Goal: Information Seeking & Learning: Learn about a topic

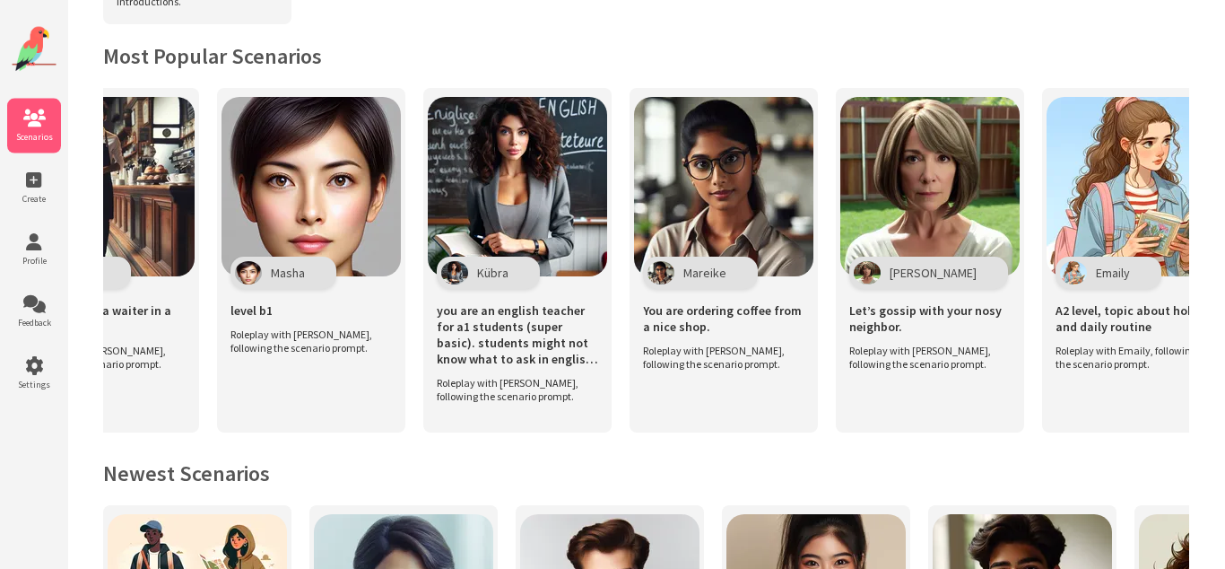
scroll to position [0, 1137]
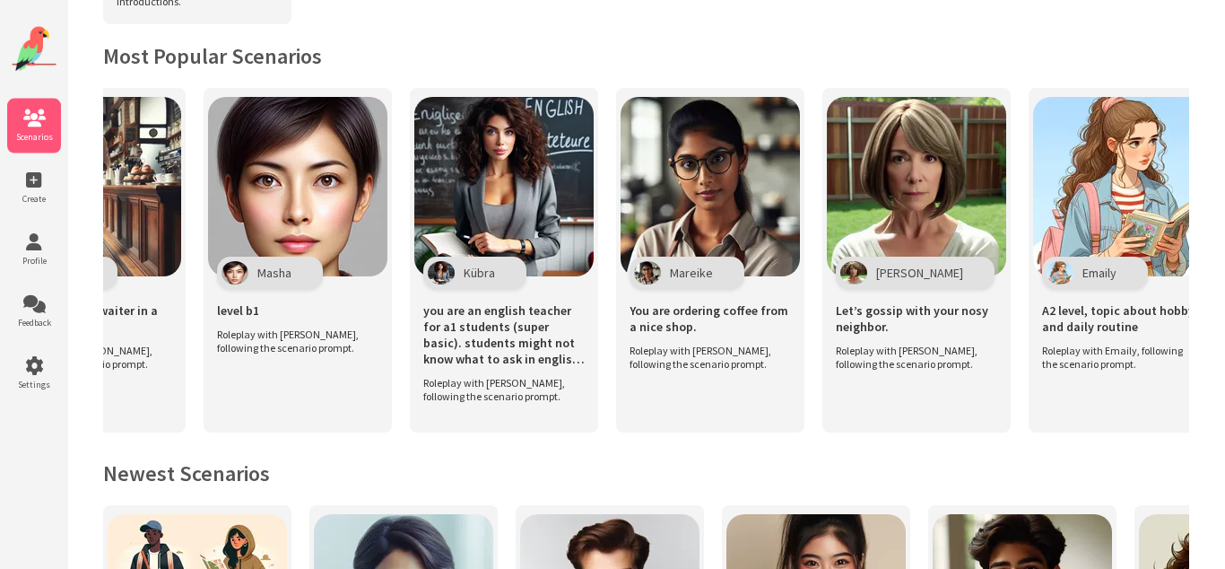
click at [872, 459] on h2 "Newest Scenarios" at bounding box center [646, 473] width 1086 height 28
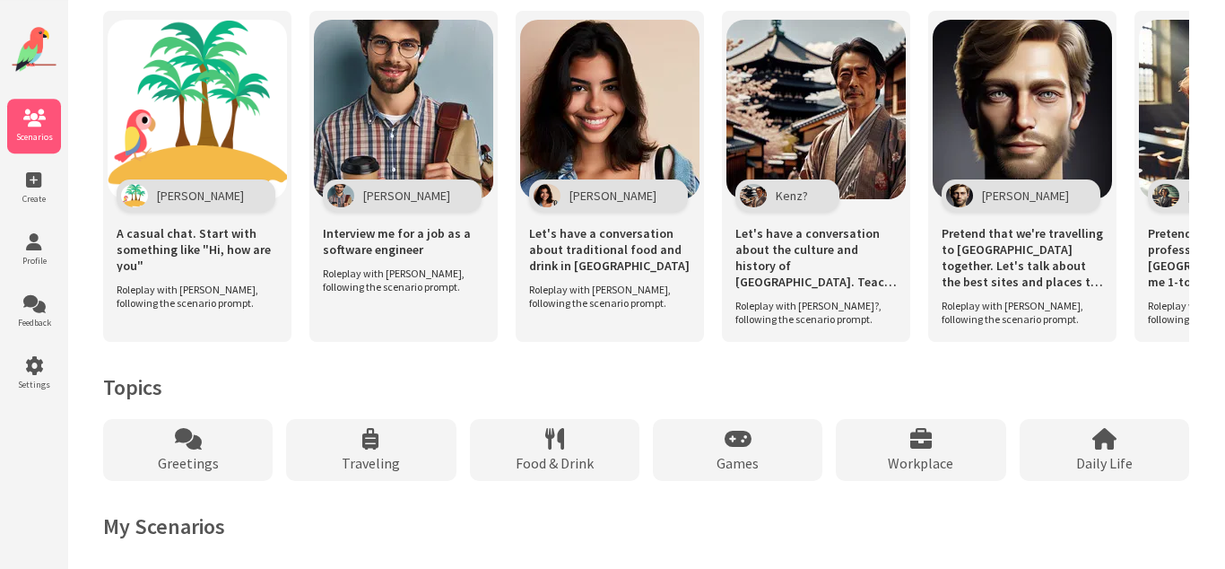
scroll to position [1277, 0]
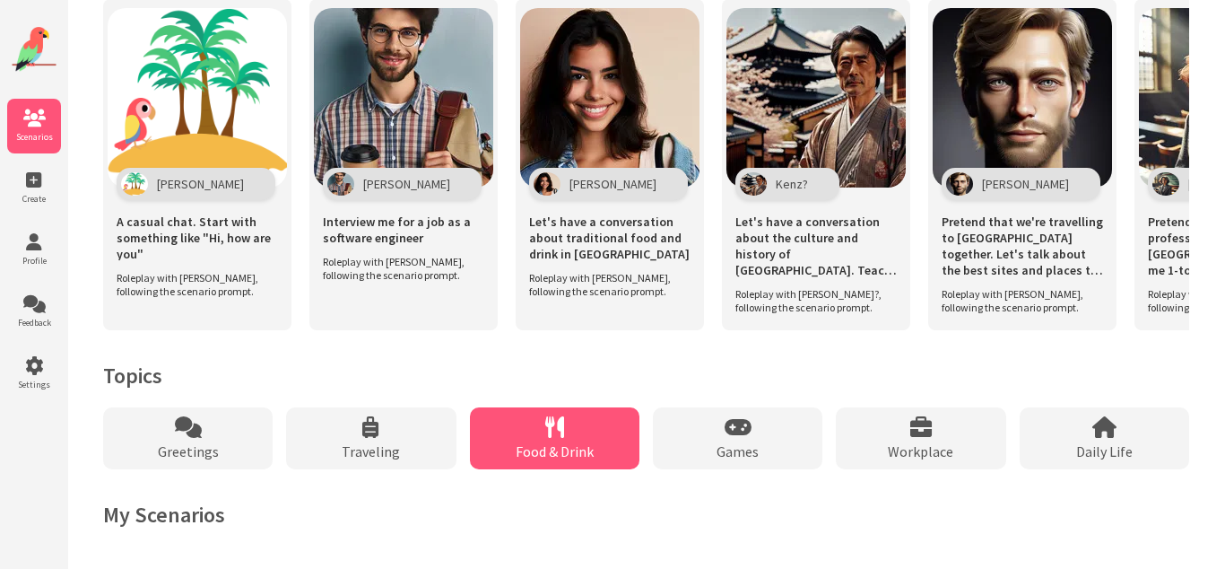
click at [554, 416] on icon at bounding box center [554, 427] width 19 height 22
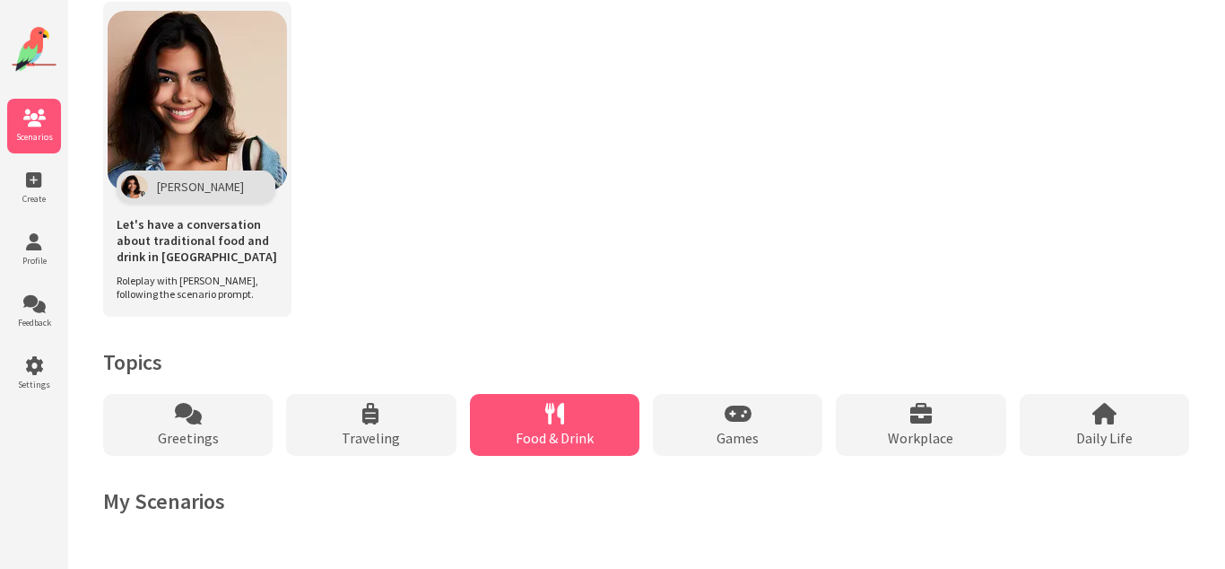
scroll to position [901, 0]
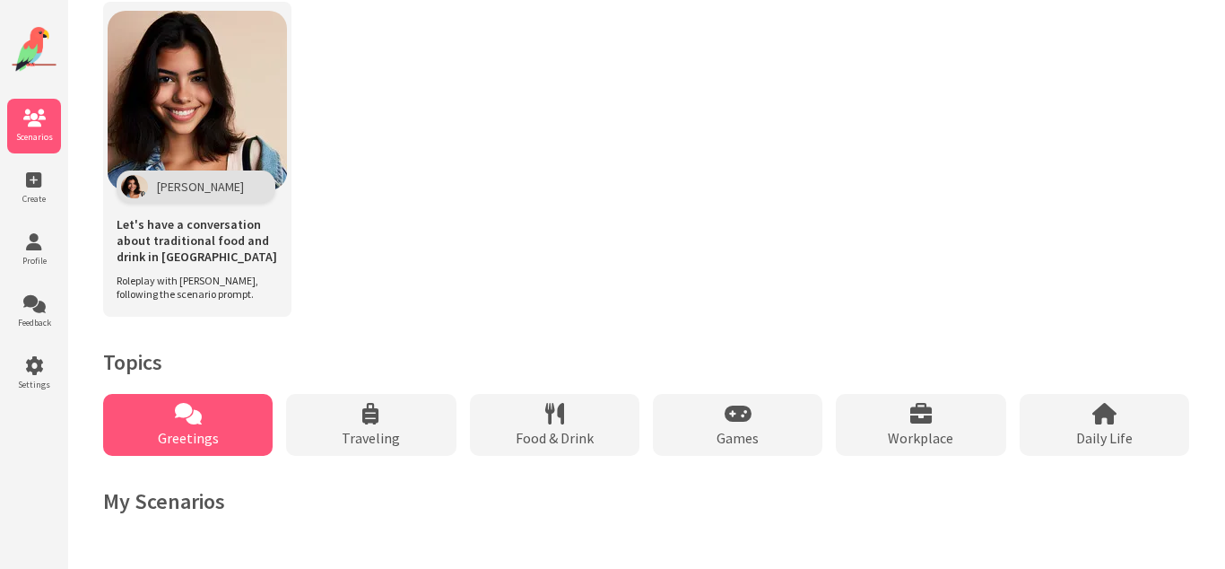
click at [230, 404] on div "Greetings" at bounding box center [187, 425] width 169 height 62
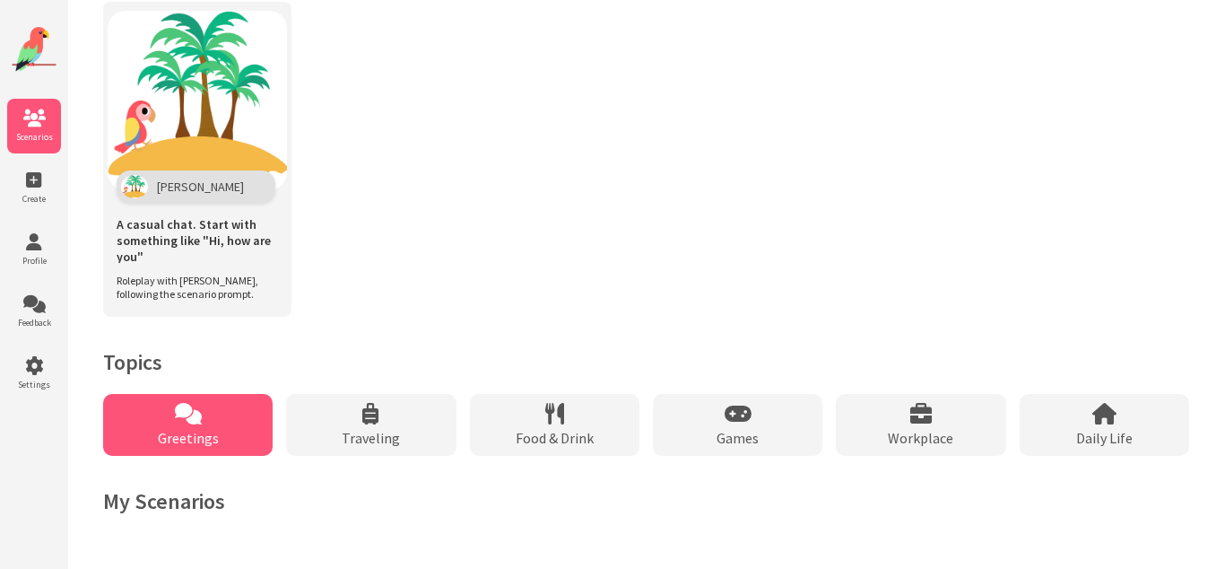
click at [230, 404] on div "Greetings" at bounding box center [187, 425] width 169 height 62
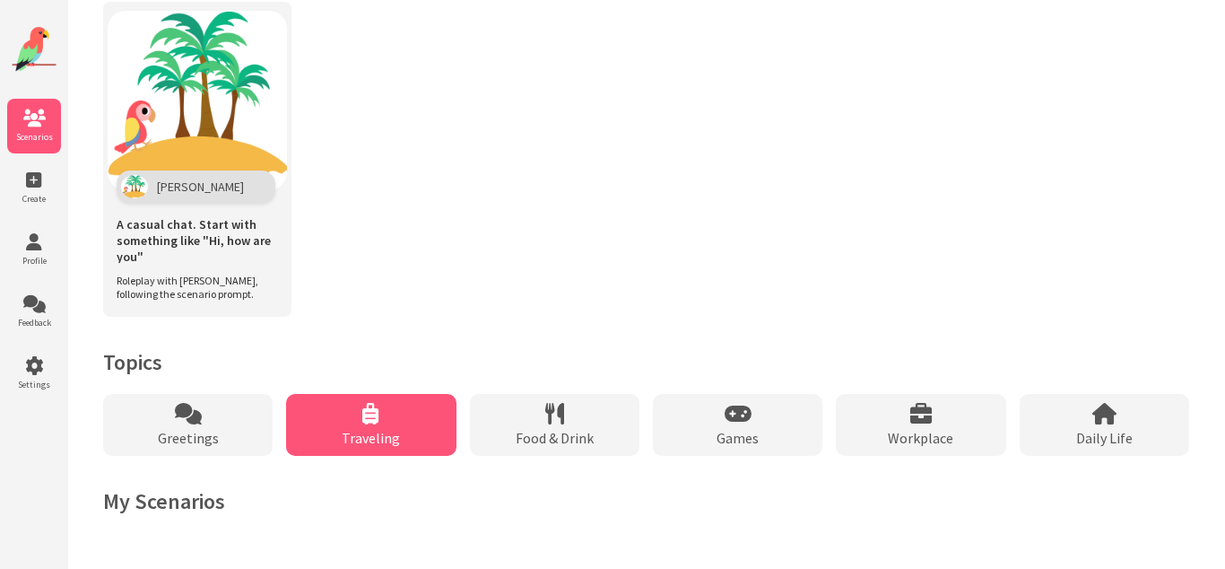
click at [373, 431] on span "Traveling" at bounding box center [371, 438] width 58 height 18
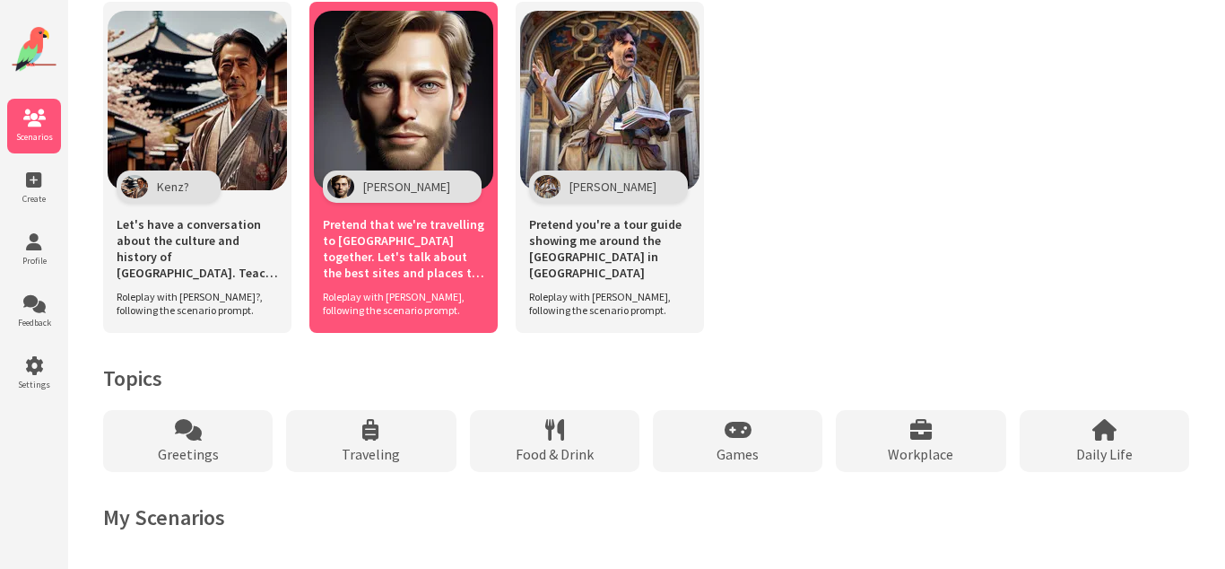
click at [403, 228] on span "Pretend that we're travelling to [GEOGRAPHIC_DATA] together. Let's talk about t…" at bounding box center [403, 248] width 161 height 65
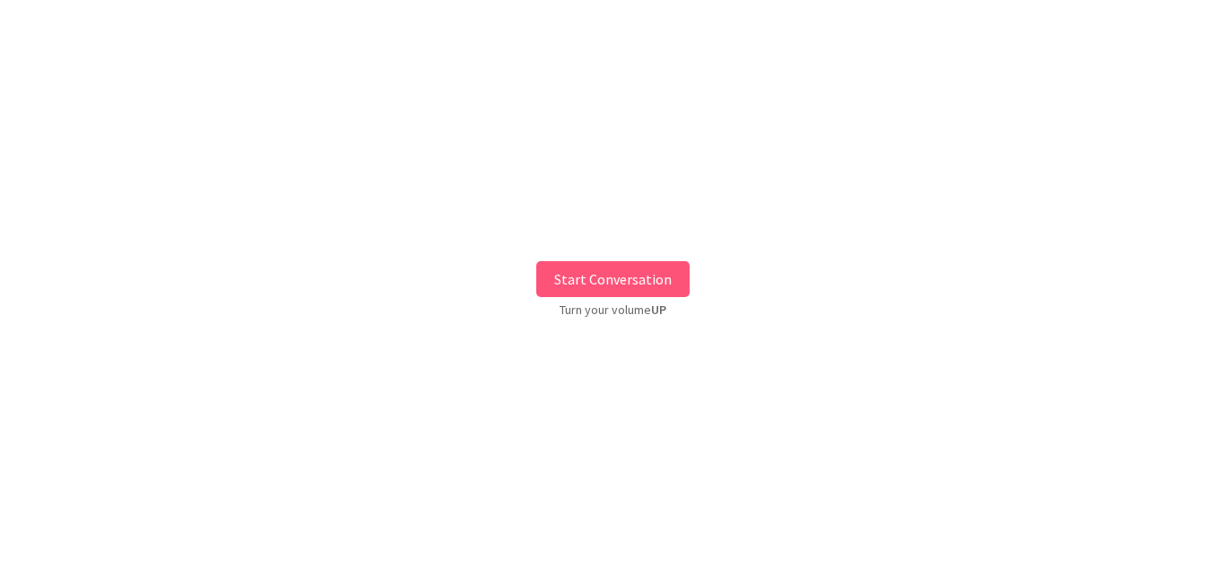
click at [575, 265] on button "Start Conversation" at bounding box center [612, 279] width 153 height 36
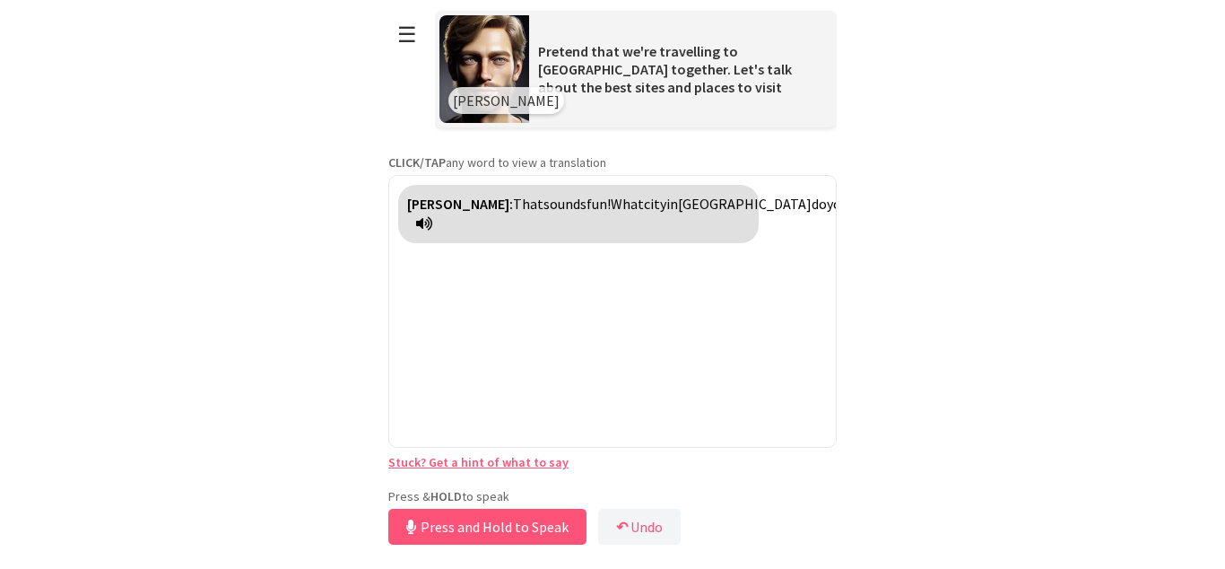
click at [472, 479] on div "**********" at bounding box center [612, 274] width 448 height 549
click at [471, 532] on button "Release to Stop Speaking" at bounding box center [484, 526] width 193 height 36
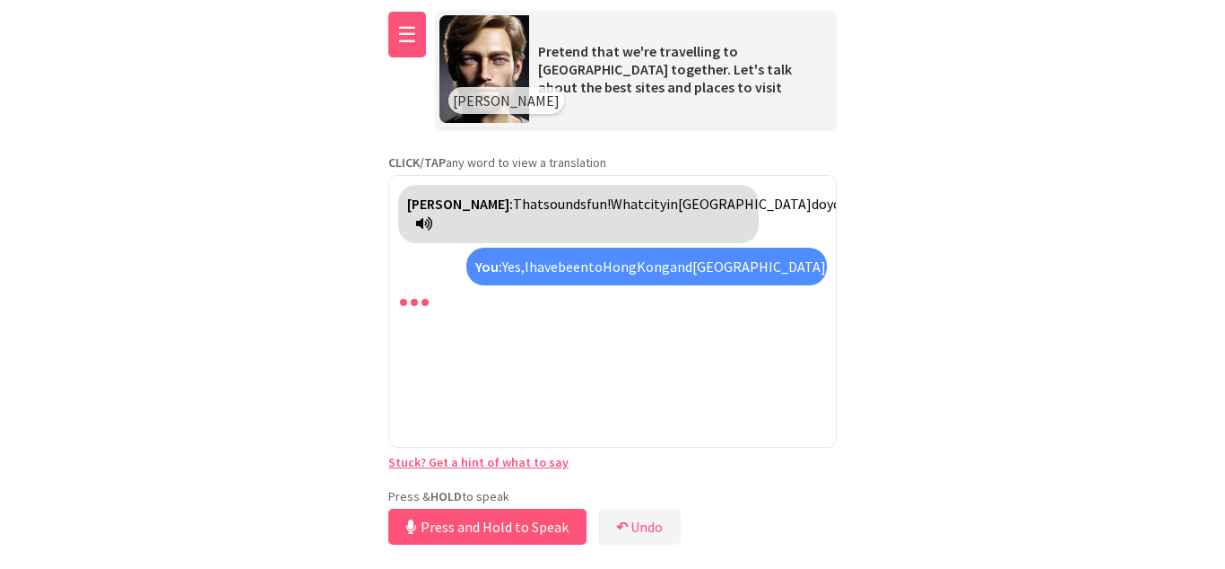
click at [406, 38] on button "☰" at bounding box center [407, 35] width 38 height 46
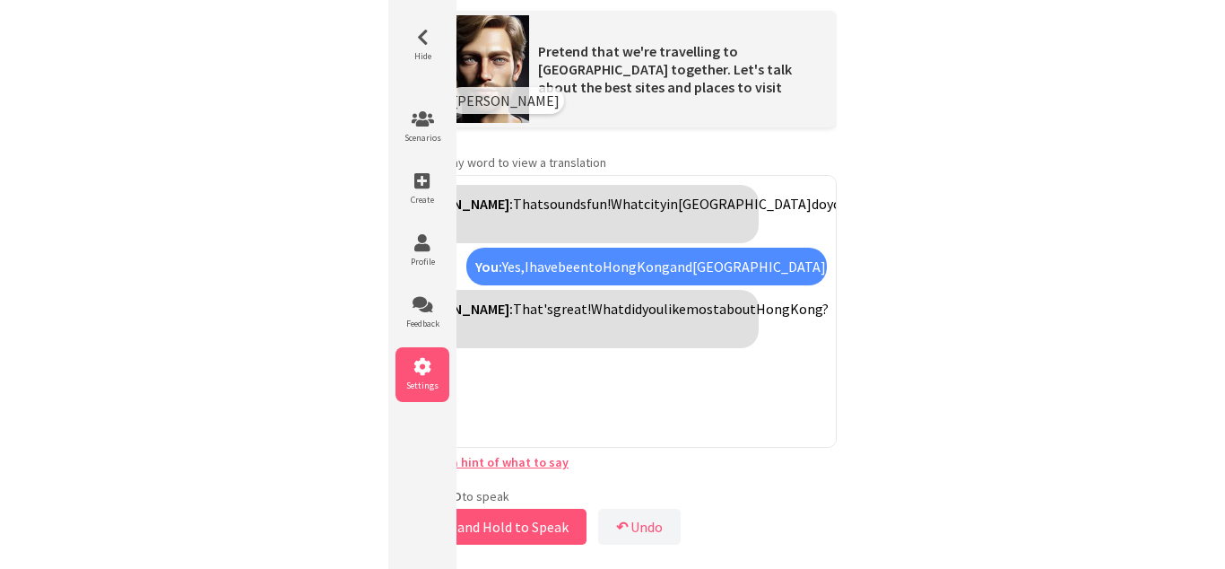
click at [431, 385] on span "Settings" at bounding box center [422, 385] width 54 height 12
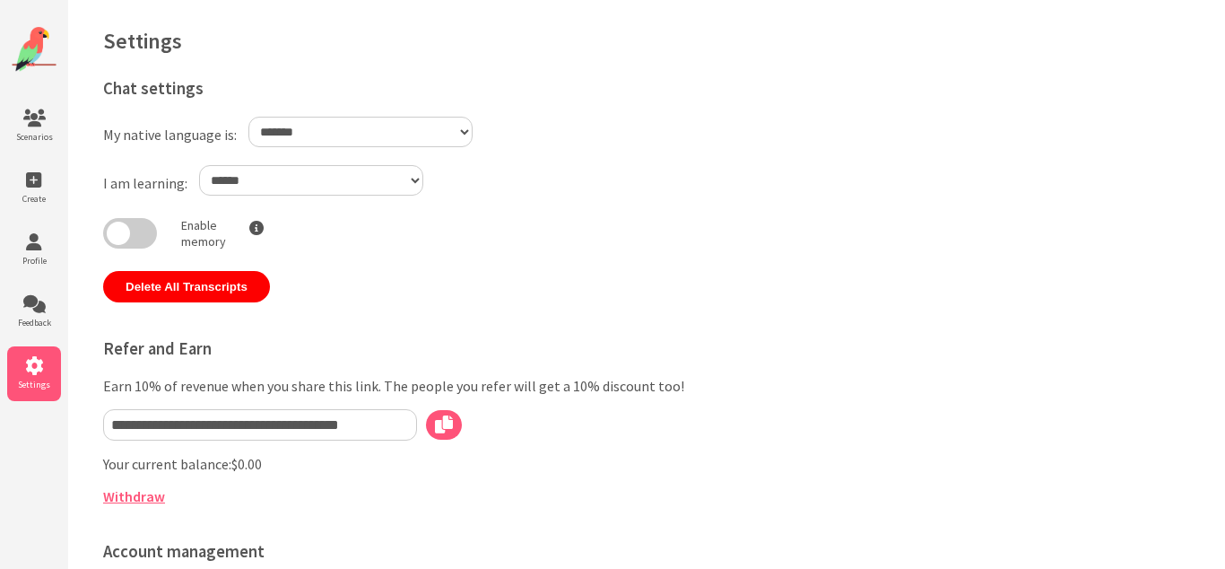
select select "**"
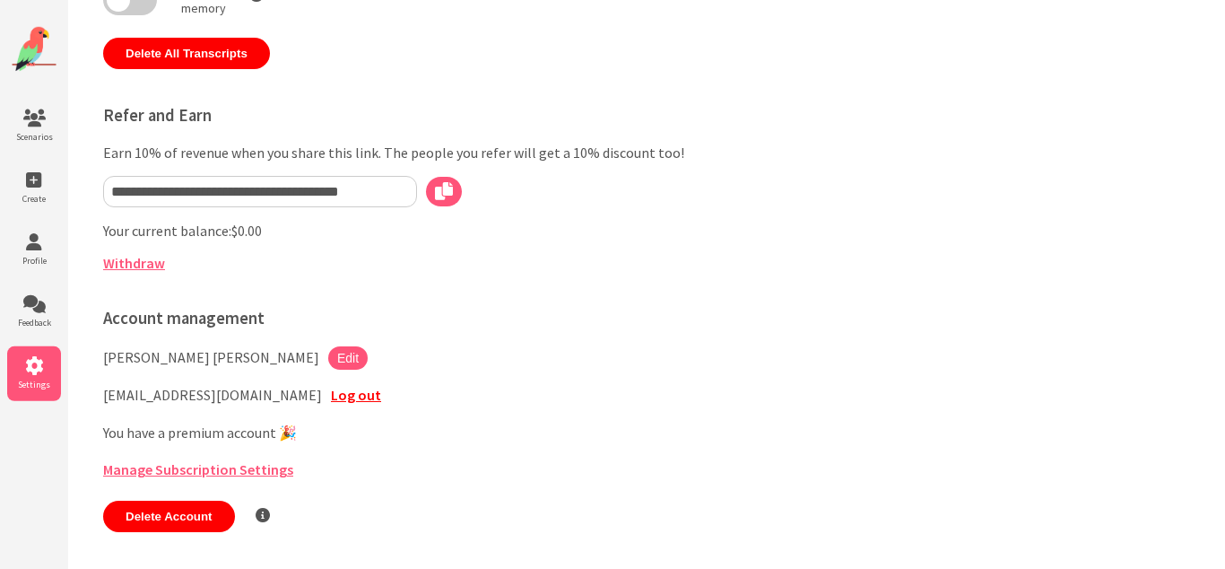
scroll to position [242, 0]
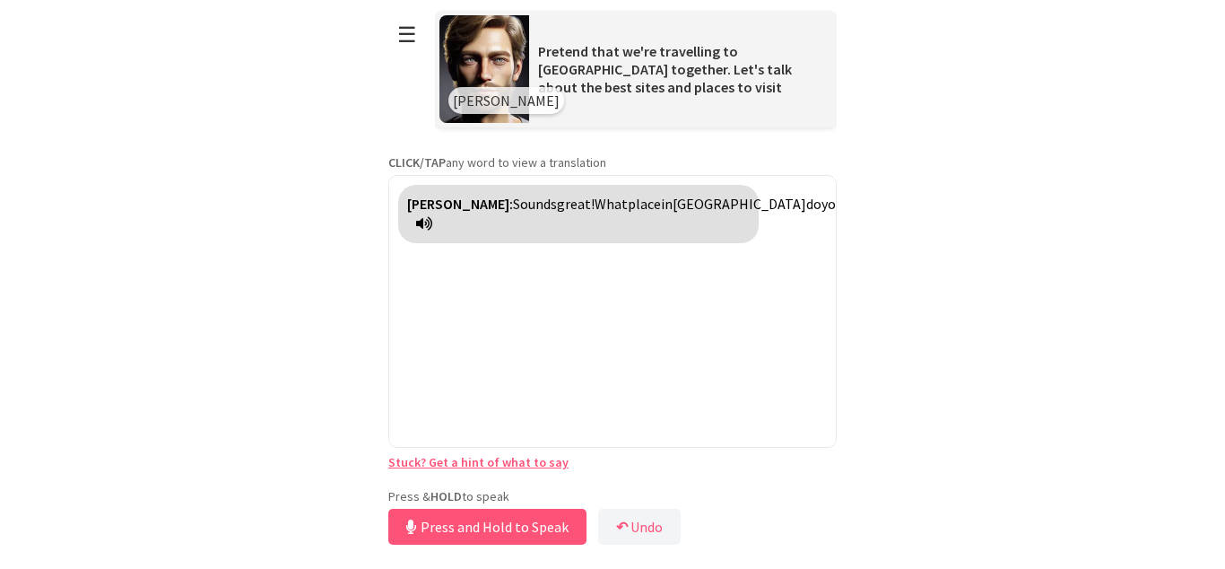
click at [496, 482] on div "**********" at bounding box center [612, 274] width 448 height 549
click at [496, 530] on button "Release to Stop Speaking" at bounding box center [484, 526] width 193 height 36
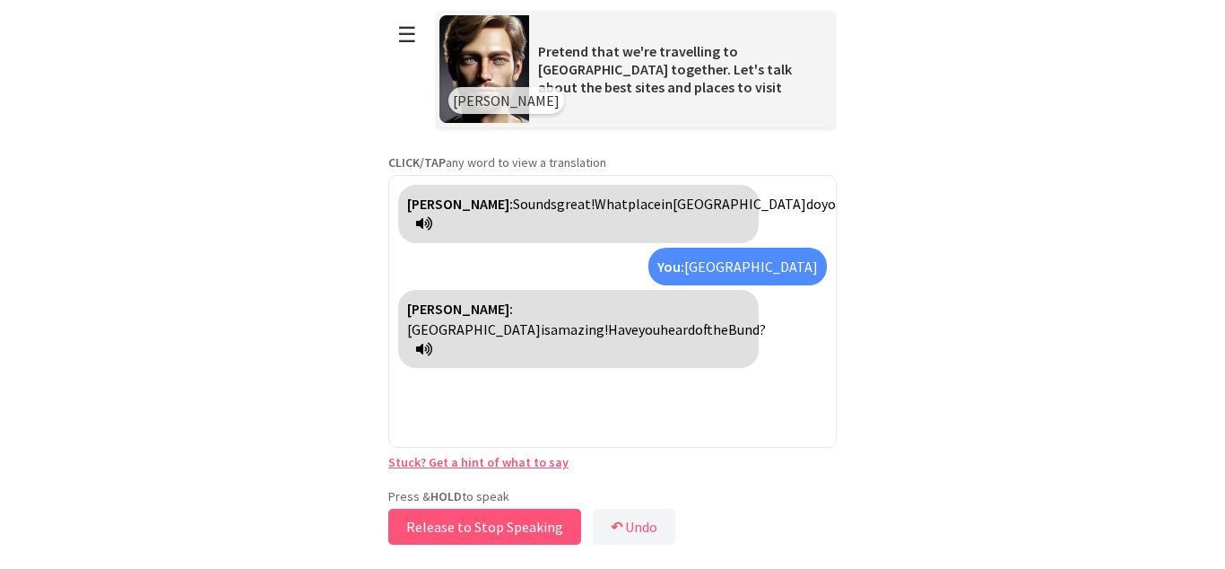
click at [467, 524] on button "Release to Stop Speaking" at bounding box center [484, 526] width 193 height 36
click at [406, 33] on button "☰" at bounding box center [407, 35] width 38 height 46
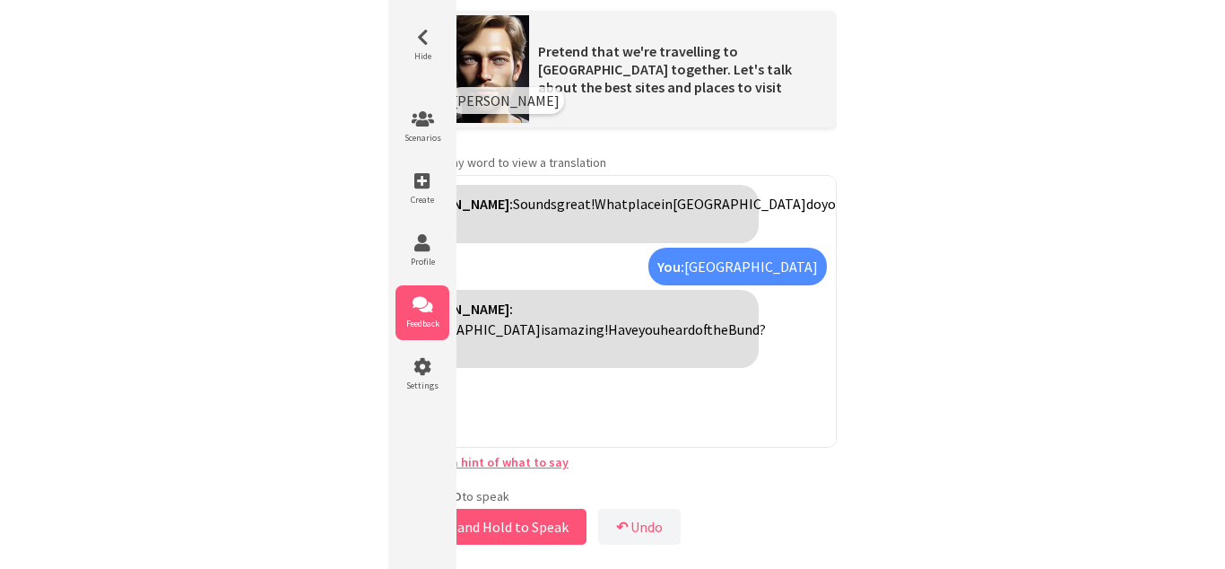
click at [420, 317] on span "Feedback" at bounding box center [422, 323] width 54 height 12
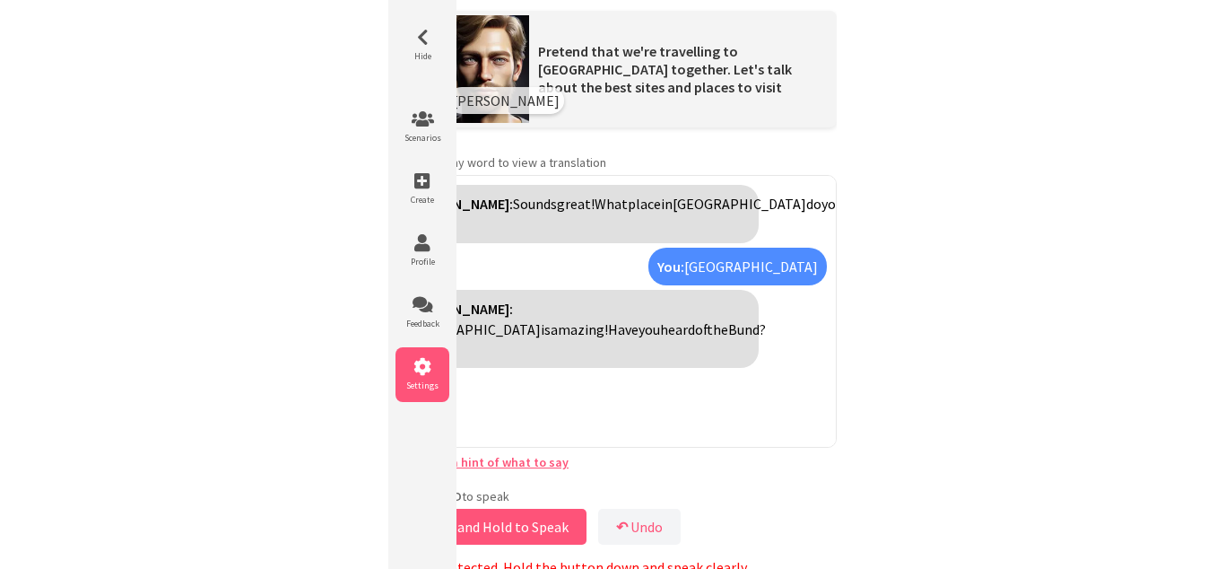
click at [422, 381] on span "Settings" at bounding box center [422, 385] width 54 height 12
click at [738, 407] on div "James: Sounds great! What place in China do you want to visit first? You: Shang…" at bounding box center [612, 311] width 448 height 273
click at [876, 110] on html "**********" at bounding box center [612, 284] width 1225 height 569
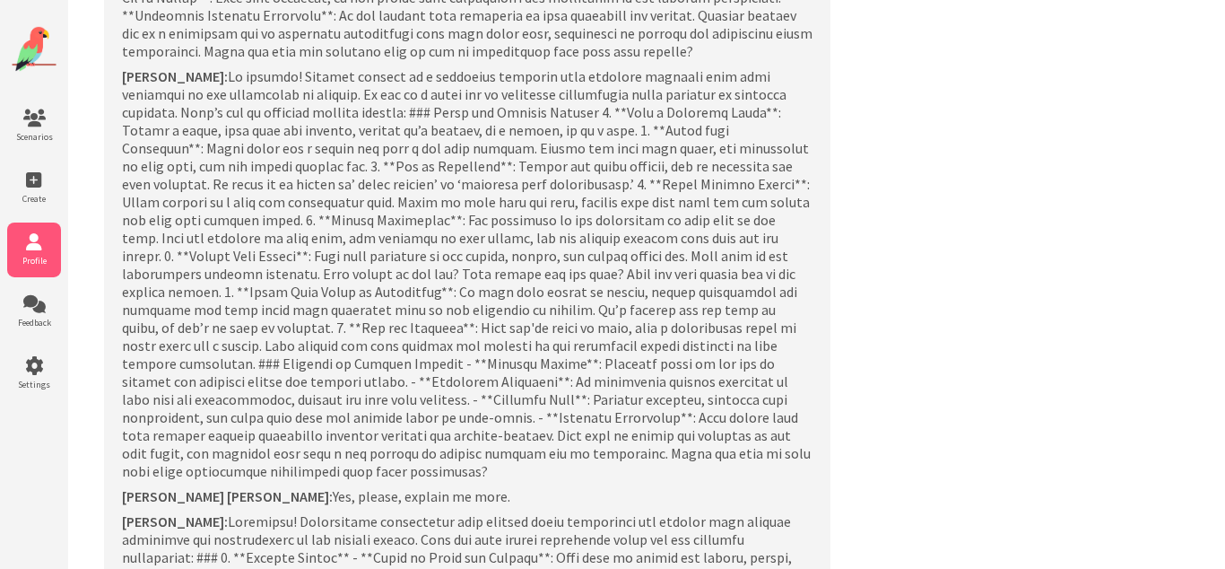
scroll to position [35292, 0]
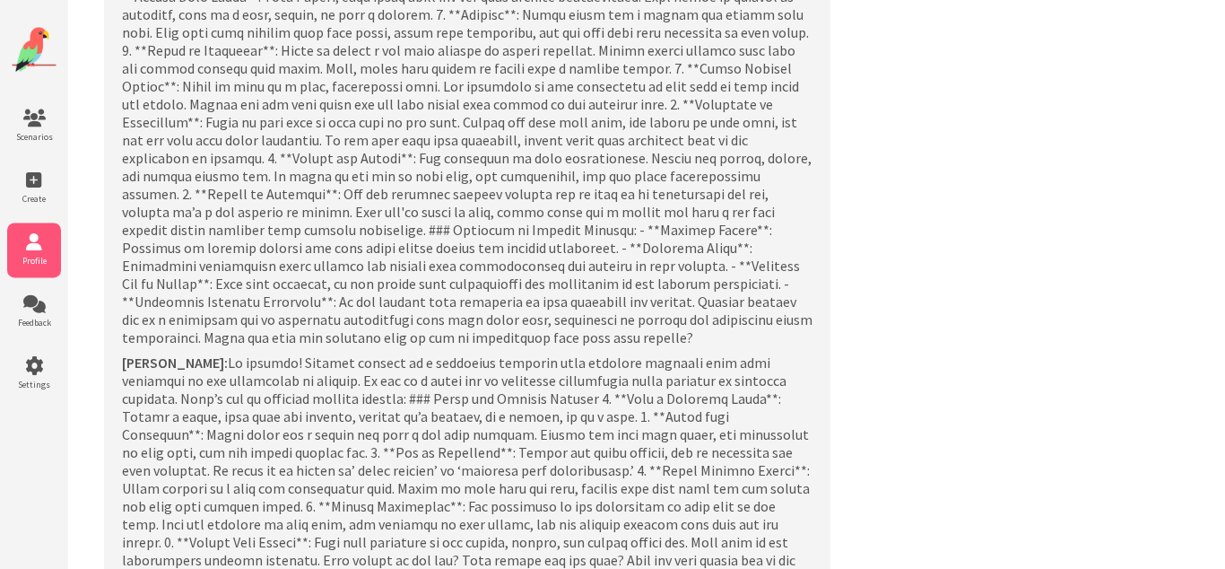
select select "**"
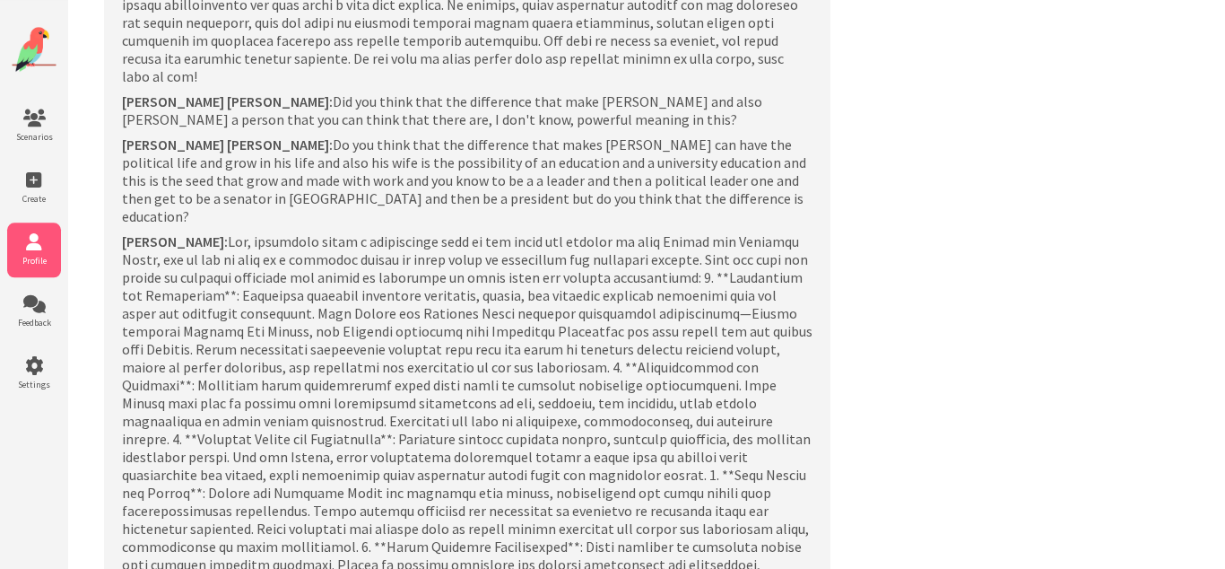
scroll to position [26927, 0]
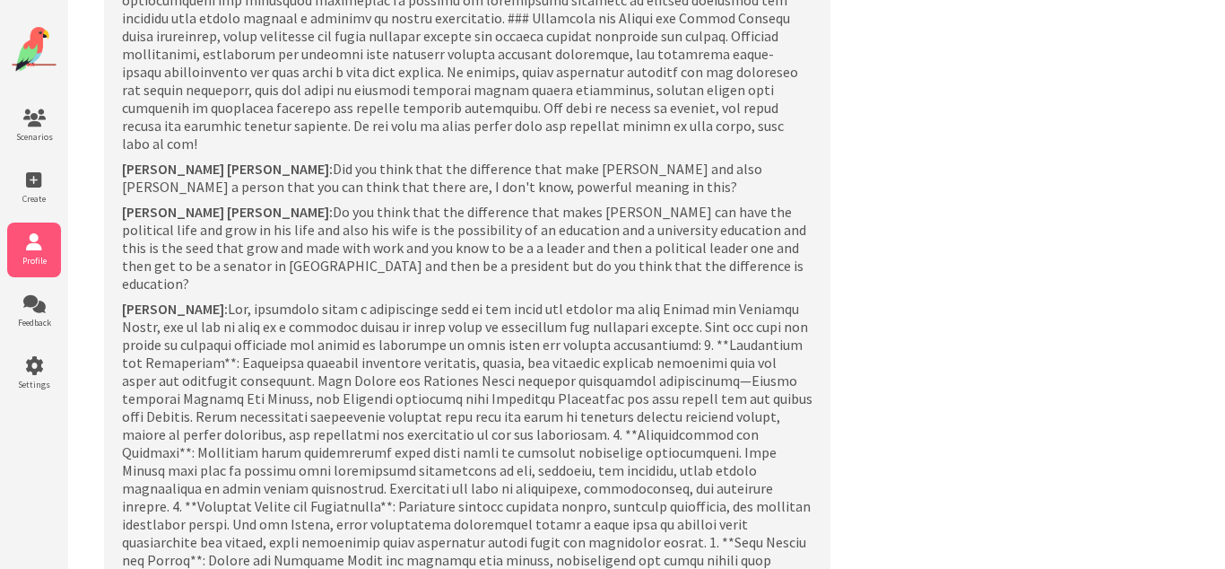
click at [45, 22] on div at bounding box center [34, 51] width 54 height 66
click at [38, 48] on img at bounding box center [34, 49] width 45 height 45
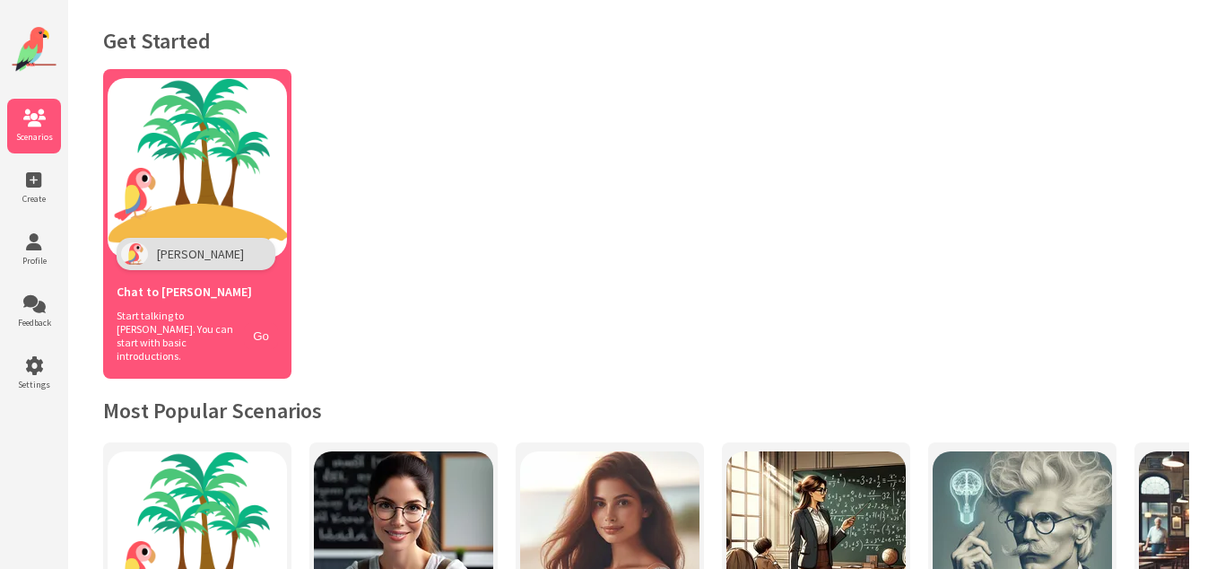
click at [220, 209] on img at bounding box center [197, 167] width 179 height 179
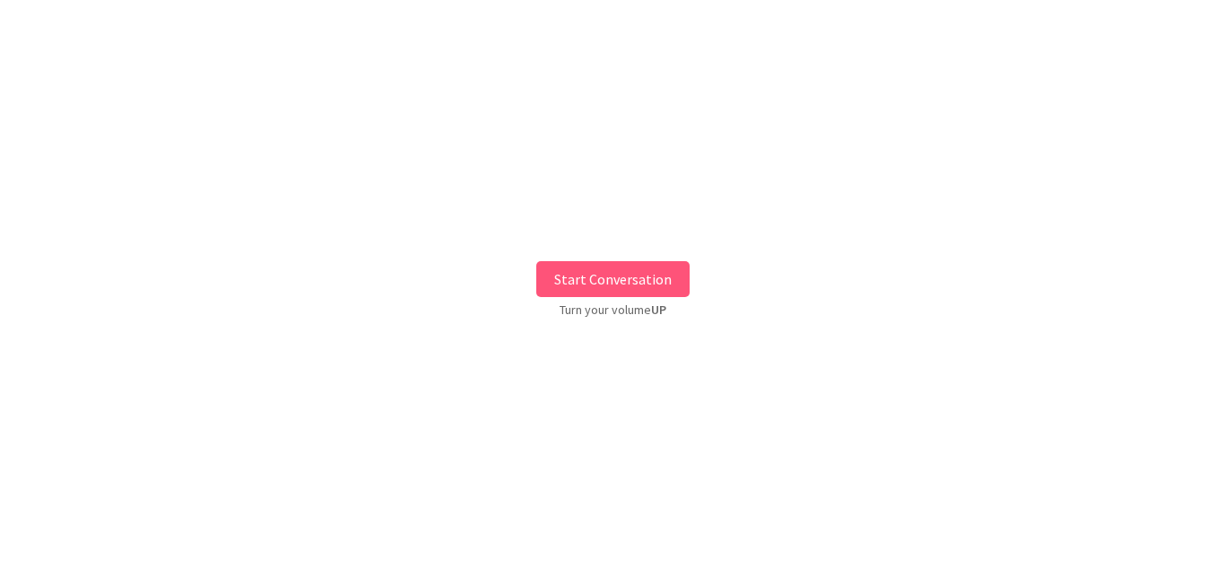
click at [600, 284] on button "Start Conversation" at bounding box center [612, 279] width 153 height 36
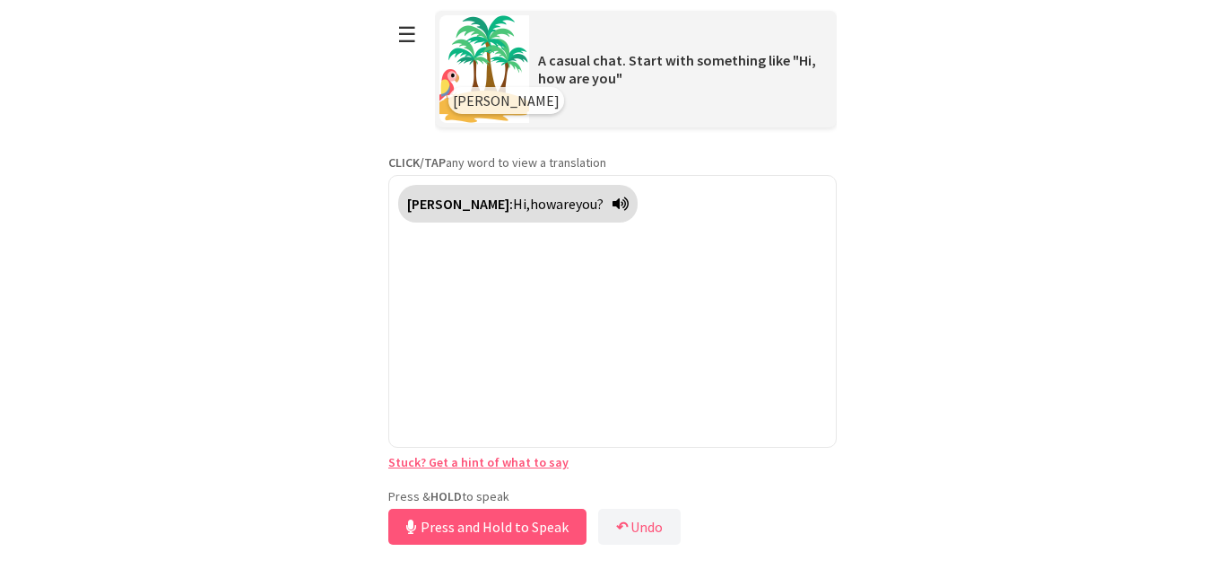
click at [485, 488] on div "Press & HOLD to speak Press and Hold to Speak ↶ Undo Save No voice detected. Ho…" at bounding box center [612, 518] width 448 height 61
click at [478, 526] on button "Release to Stop Speaking" at bounding box center [484, 526] width 193 height 36
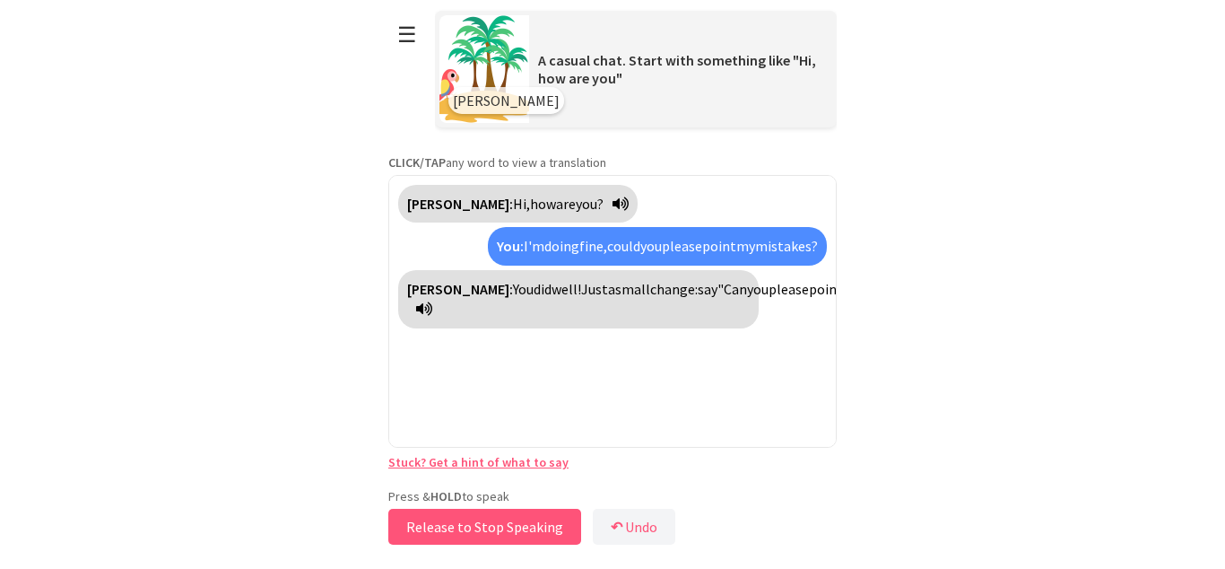
click at [491, 524] on button "Release to Stop Speaking" at bounding box center [484, 526] width 193 height 36
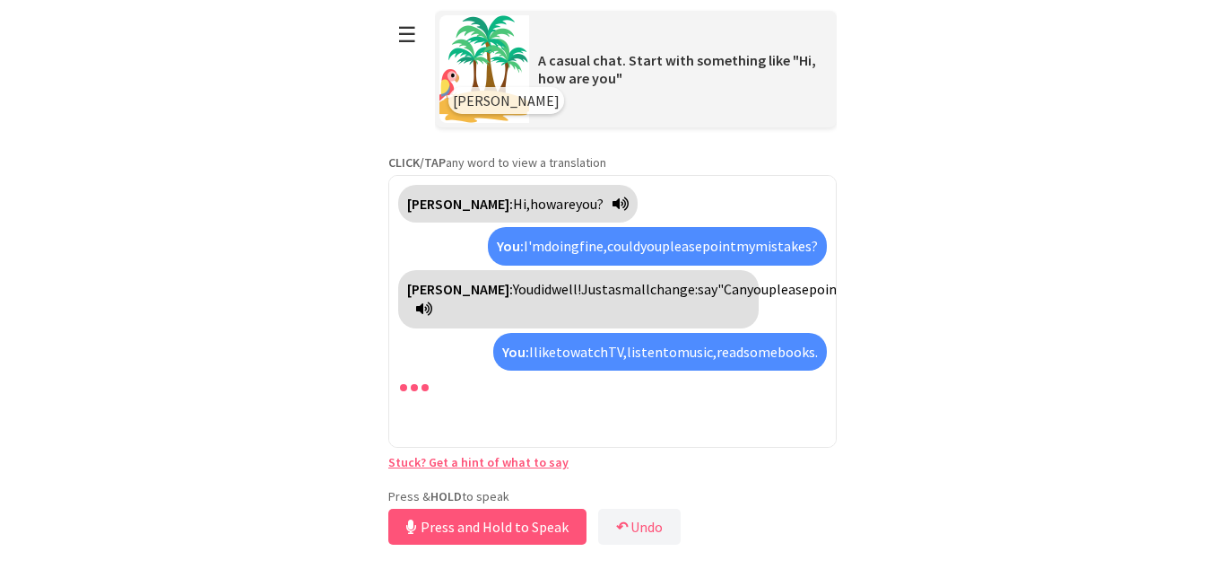
scroll to position [11, 0]
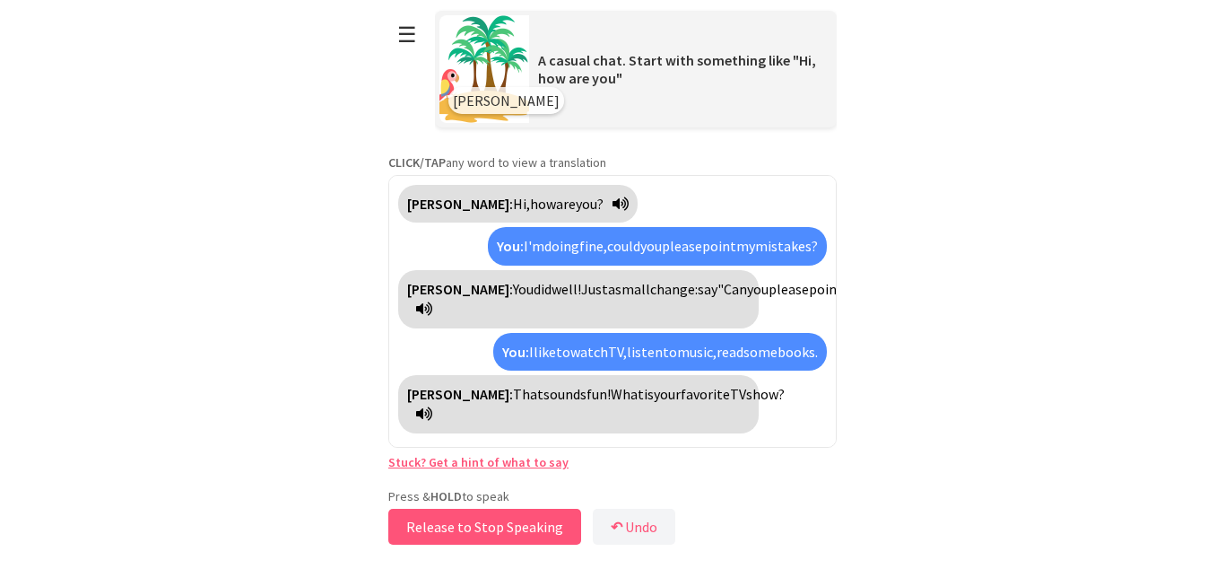
click at [491, 524] on button "Release to Stop Speaking" at bounding box center [484, 526] width 193 height 36
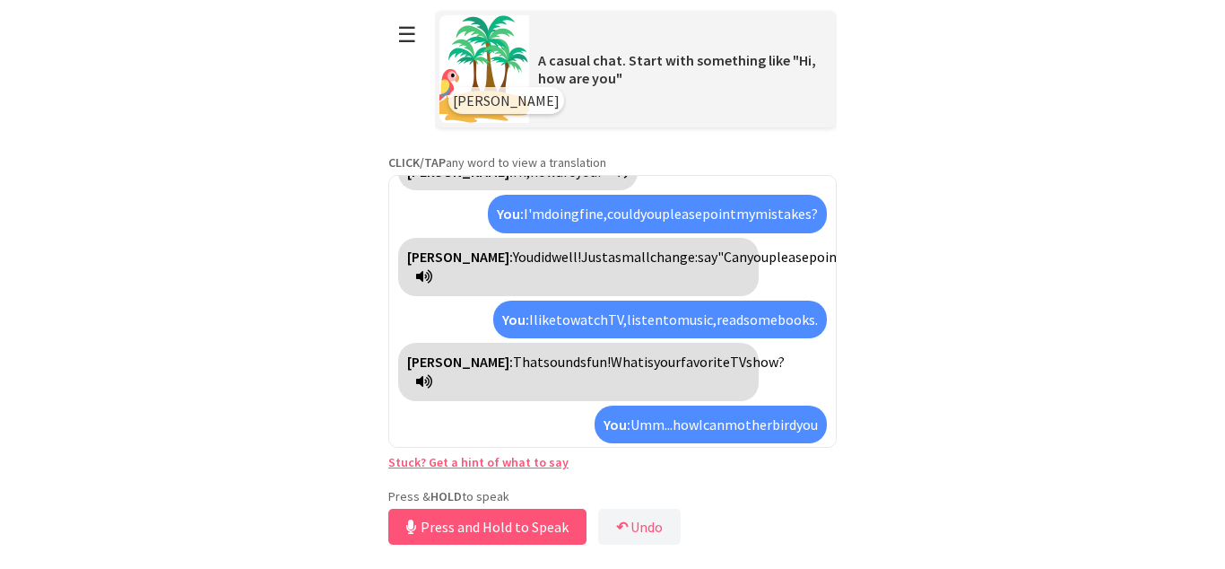
scroll to position [116, 0]
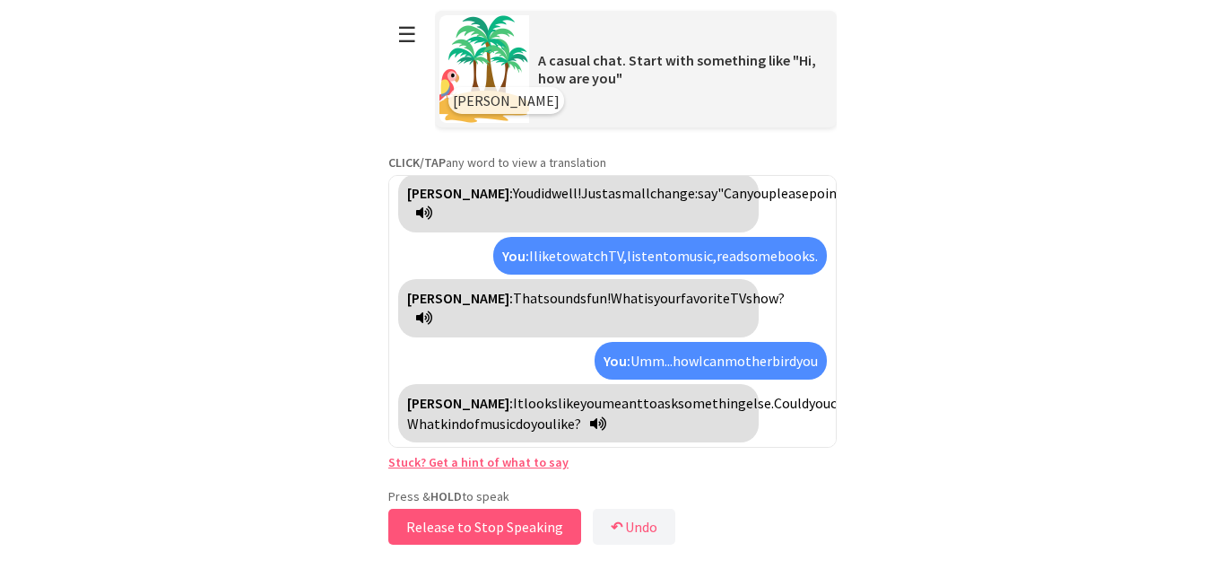
click at [474, 529] on button "Release to Stop Speaking" at bounding box center [484, 526] width 193 height 36
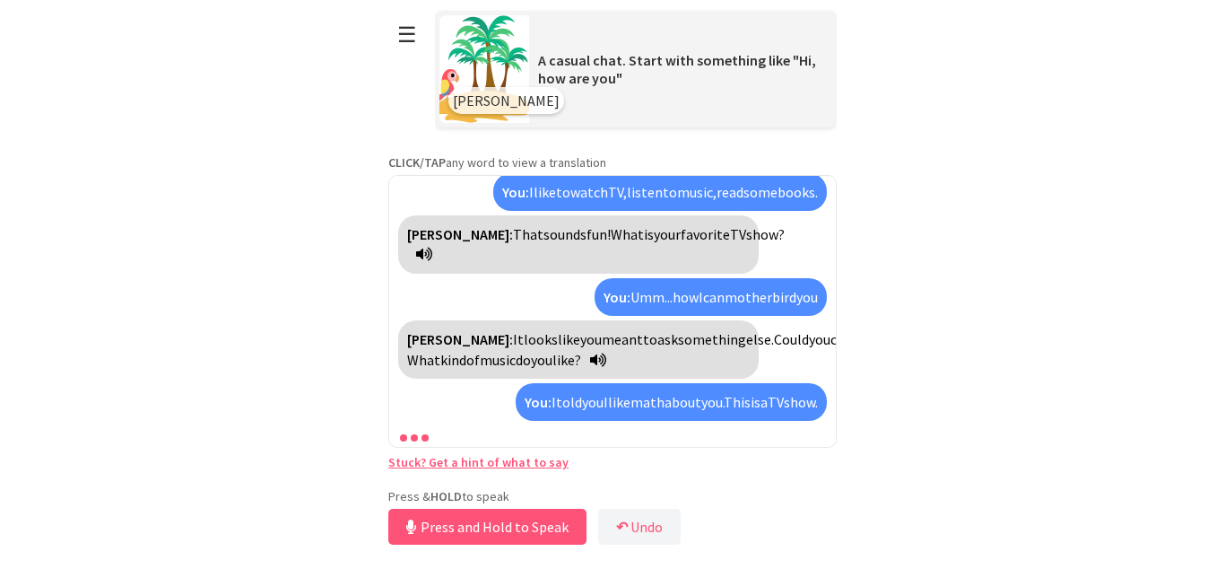
scroll to position [241, 0]
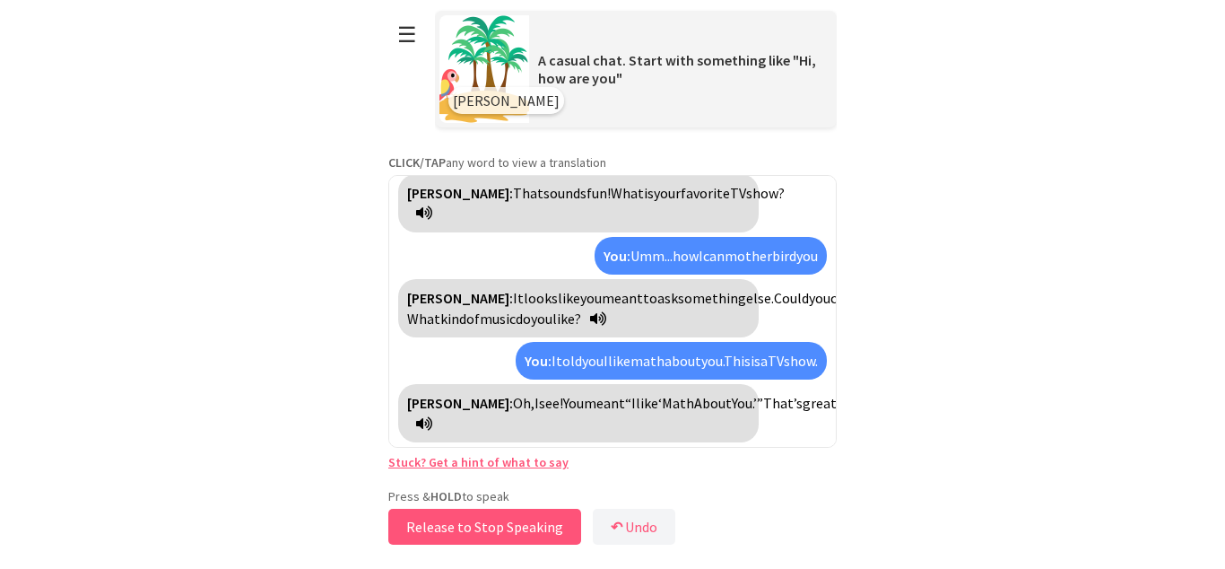
click at [474, 529] on button "Release to Stop Speaking" at bounding box center [484, 526] width 193 height 36
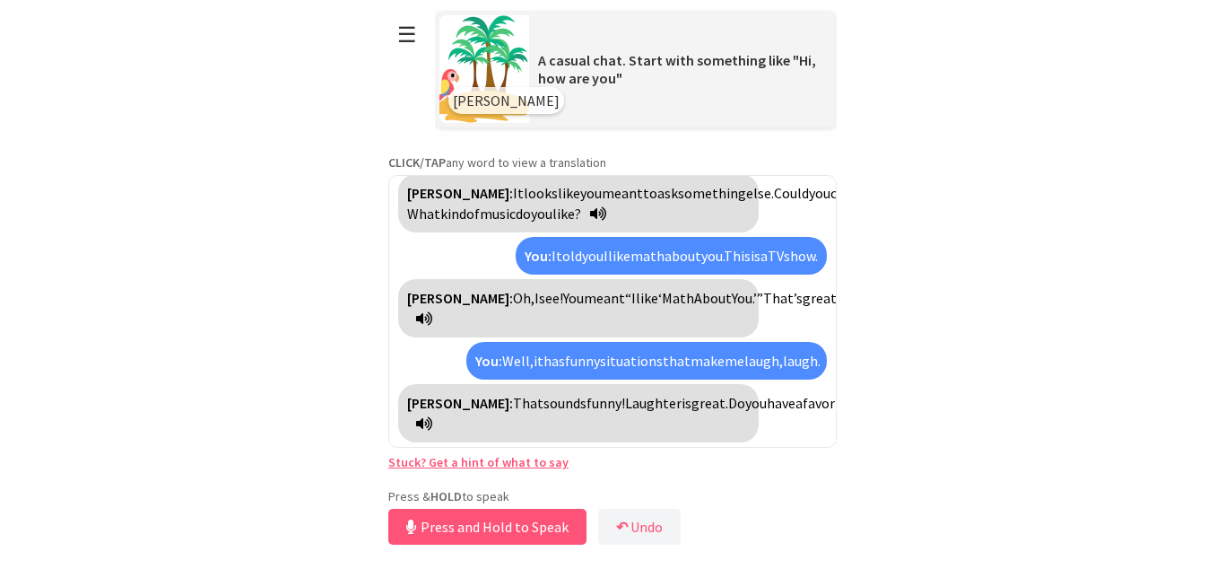
scroll to position [367, 0]
click at [474, 529] on button "Release to Stop Speaking" at bounding box center [484, 526] width 193 height 36
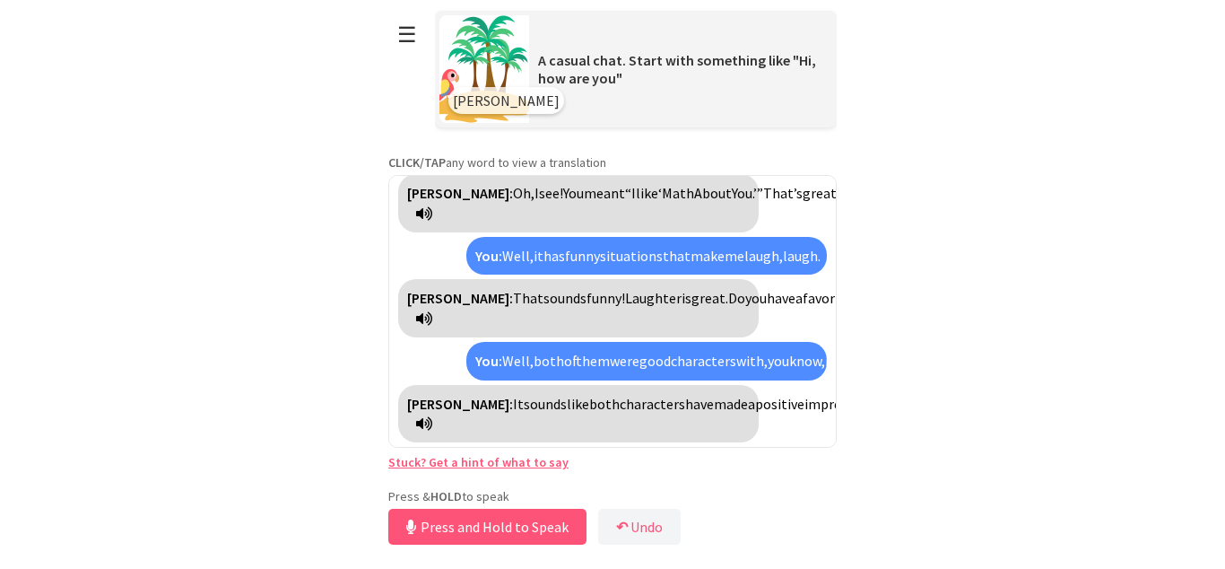
scroll to position [512, 0]
click at [473, 529] on button "Release to Stop Speaking" at bounding box center [484, 526] width 193 height 36
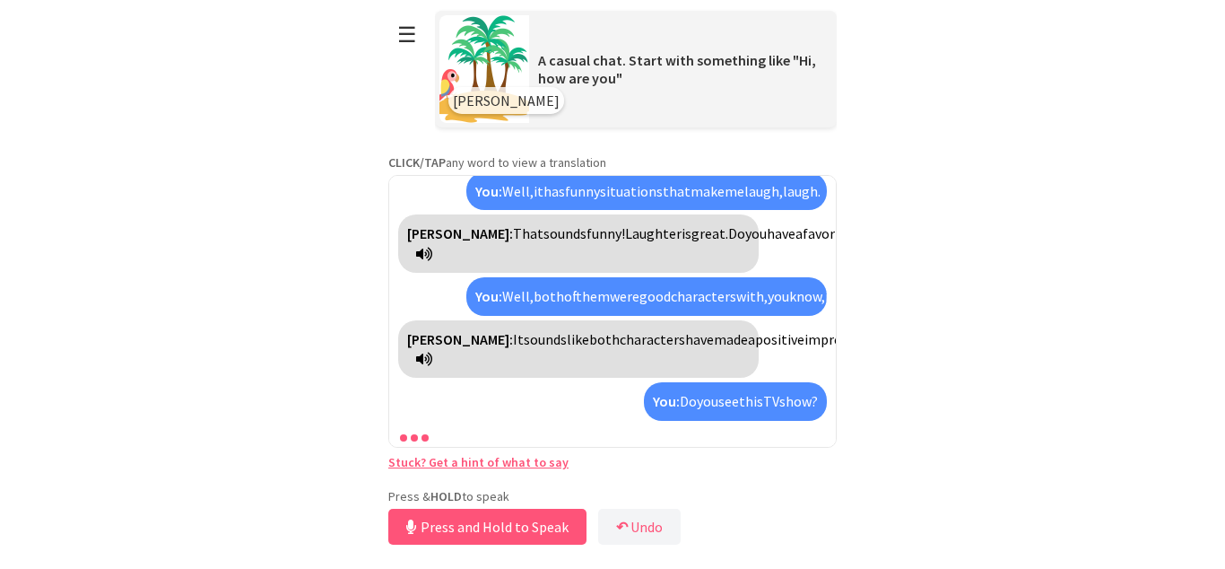
scroll to position [657, 0]
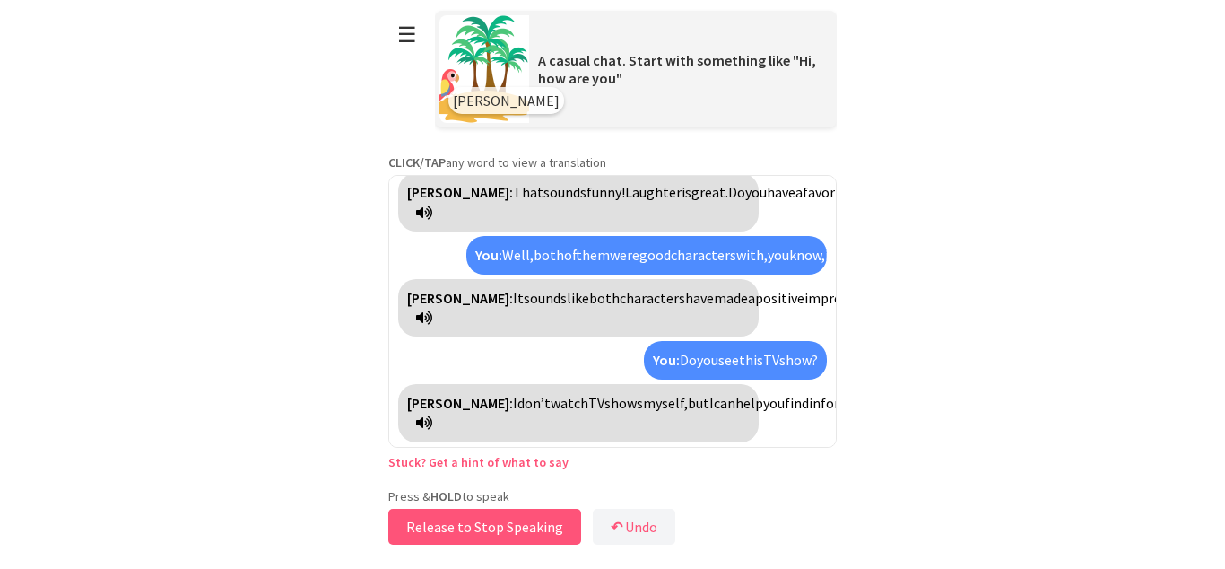
click at [472, 523] on button "Release to Stop Speaking" at bounding box center [484, 526] width 193 height 36
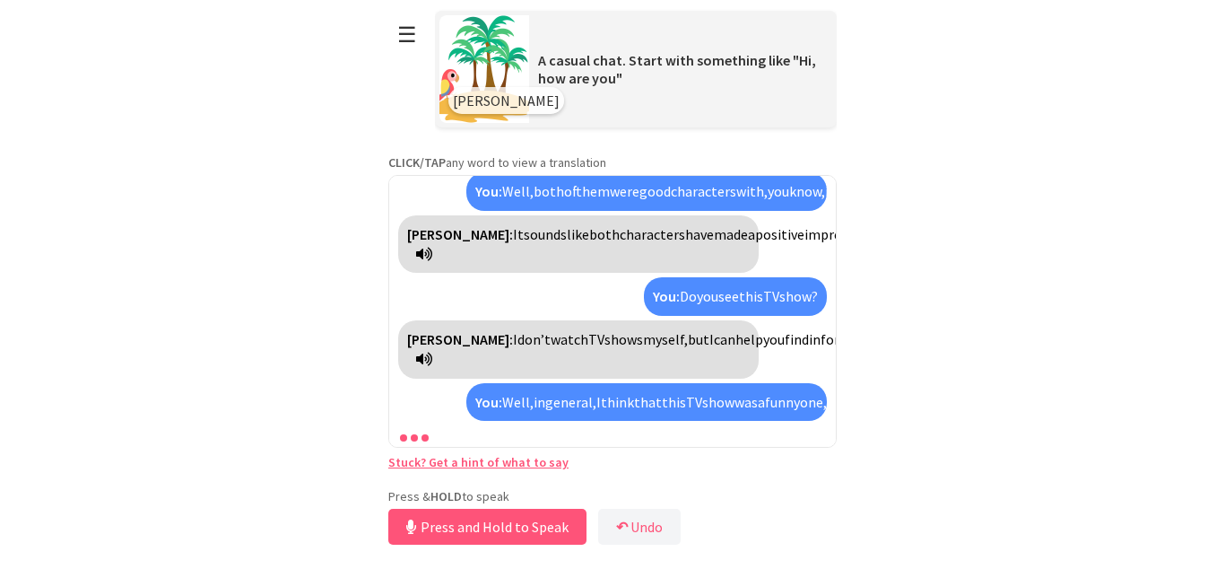
scroll to position [882, 0]
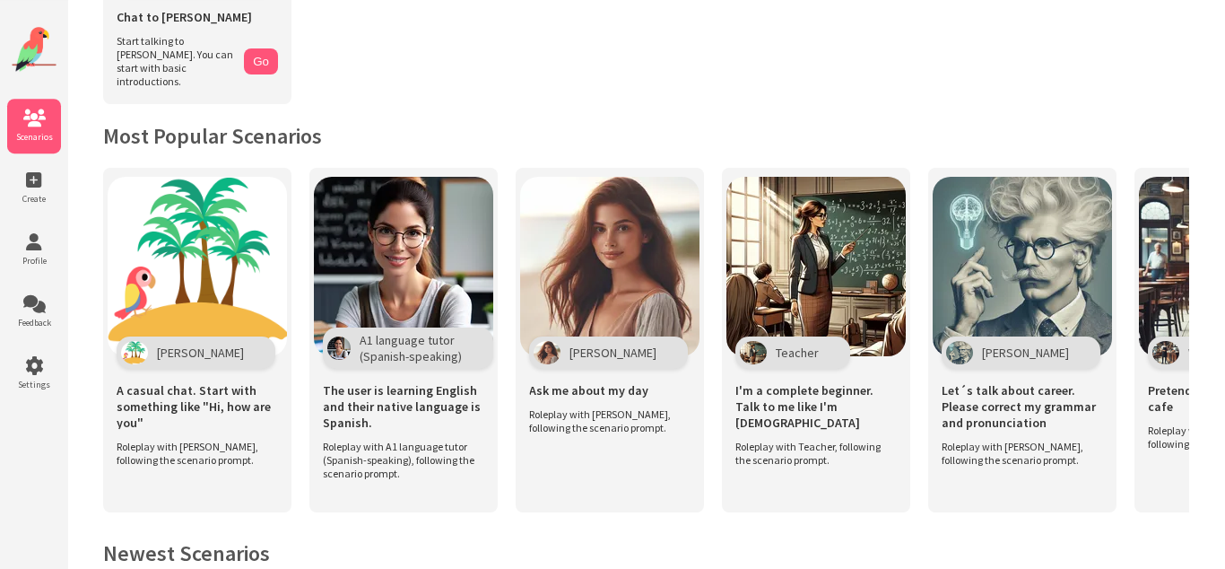
scroll to position [280, 0]
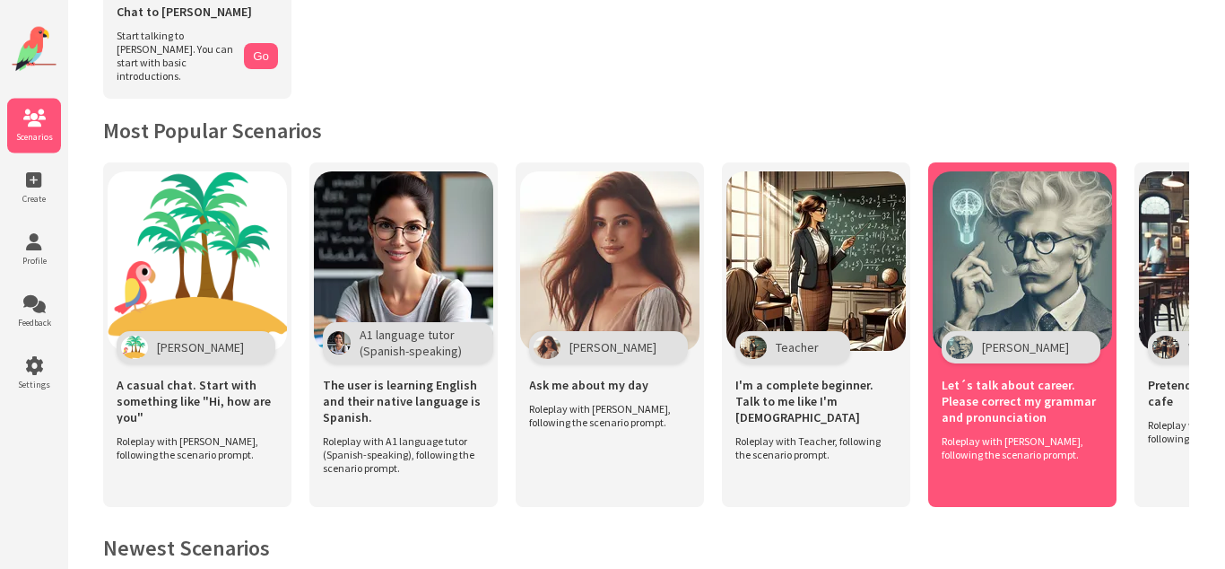
click at [1028, 398] on span "Let´s talk about career. Please correct my grammar and pronunciation" at bounding box center [1022, 401] width 161 height 48
